Goal: Task Accomplishment & Management: Manage account settings

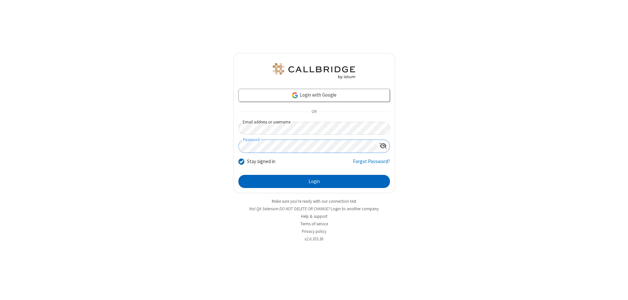
click at [314, 181] on button "Login" at bounding box center [315, 181] width 152 height 13
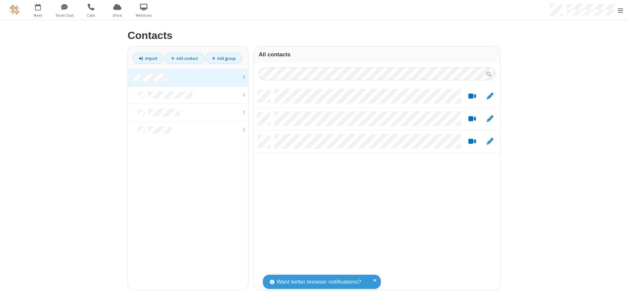
click at [188, 77] on link at bounding box center [188, 78] width 120 height 18
click at [224, 58] on link "Add group" at bounding box center [224, 58] width 37 height 11
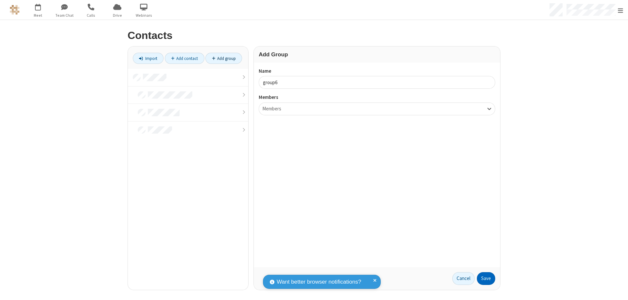
type input "group6"
click at [486, 278] on button "Save" at bounding box center [486, 278] width 18 height 13
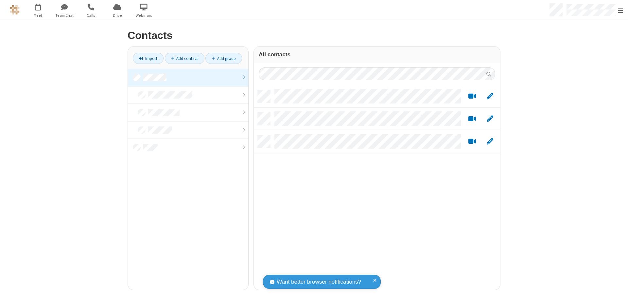
scroll to position [200, 242]
click at [188, 77] on link at bounding box center [188, 78] width 120 height 18
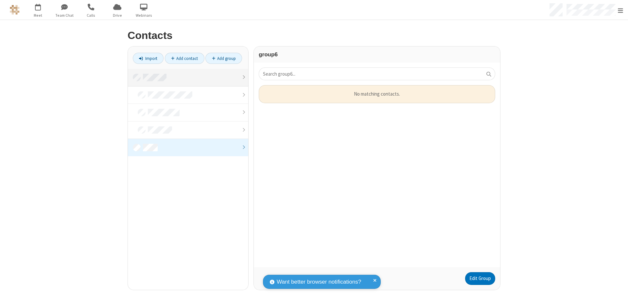
click at [480, 278] on link "Edit Group" at bounding box center [480, 278] width 30 height 13
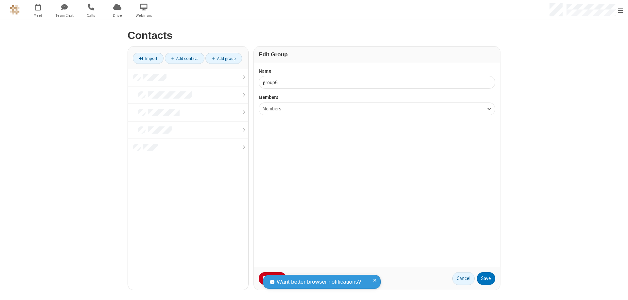
click at [0, 0] on button "No Thanks" at bounding box center [0, 0] width 0 height 0
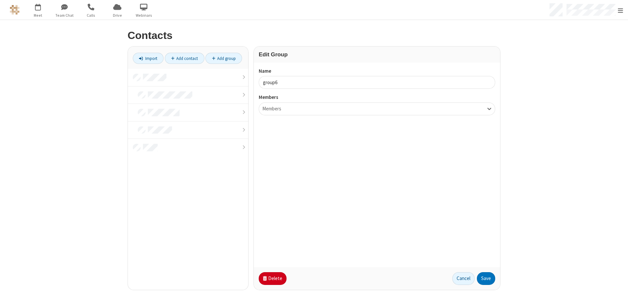
click at [272, 278] on button "Delete" at bounding box center [273, 278] width 28 height 13
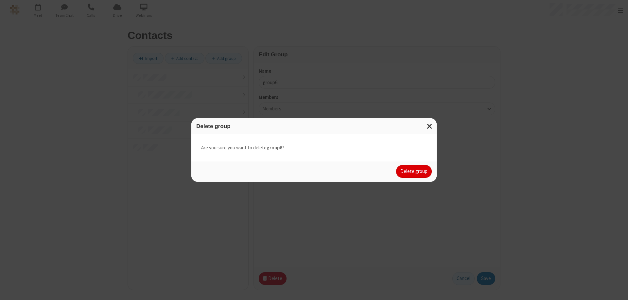
click at [414, 171] on button "Delete group" at bounding box center [414, 171] width 36 height 13
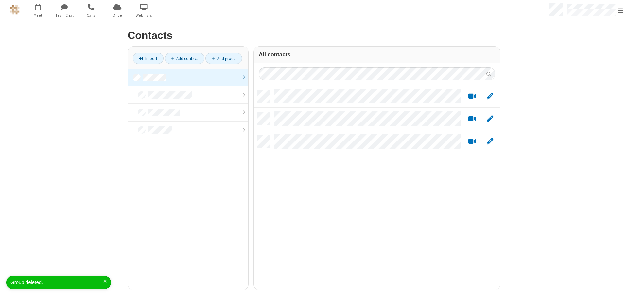
scroll to position [200, 242]
